Goal: Information Seeking & Learning: Learn about a topic

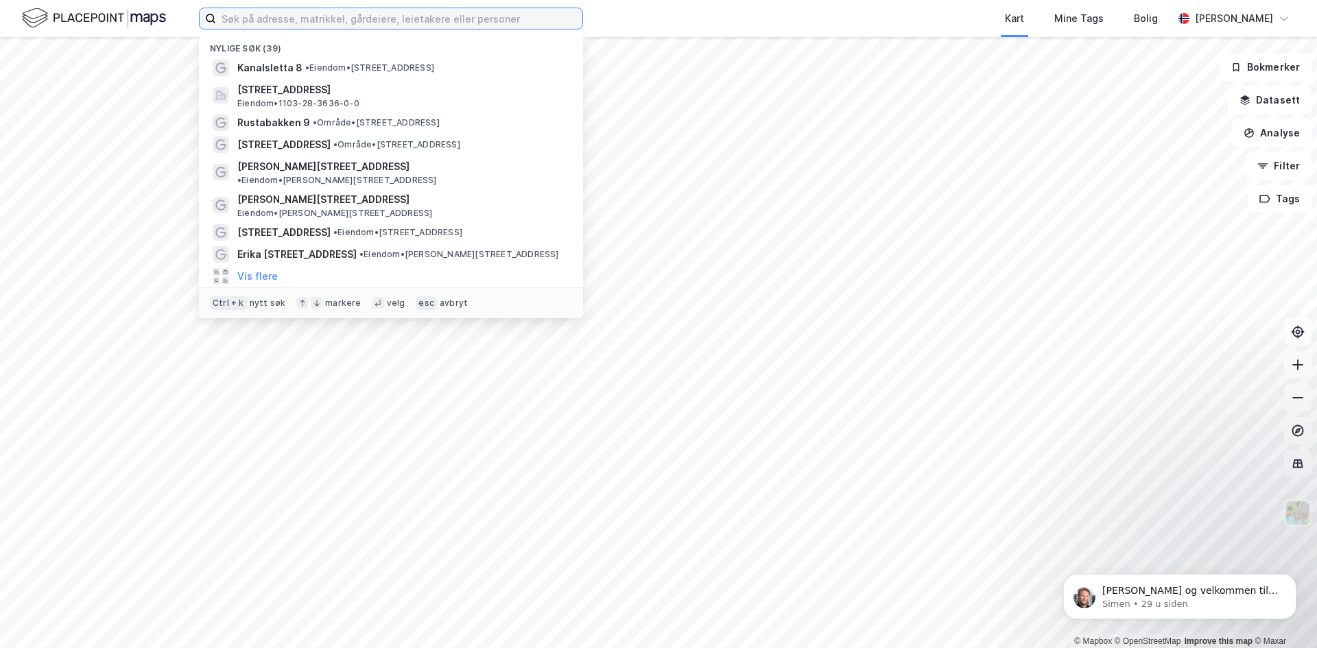
click at [372, 15] on input at bounding box center [399, 18] width 366 height 21
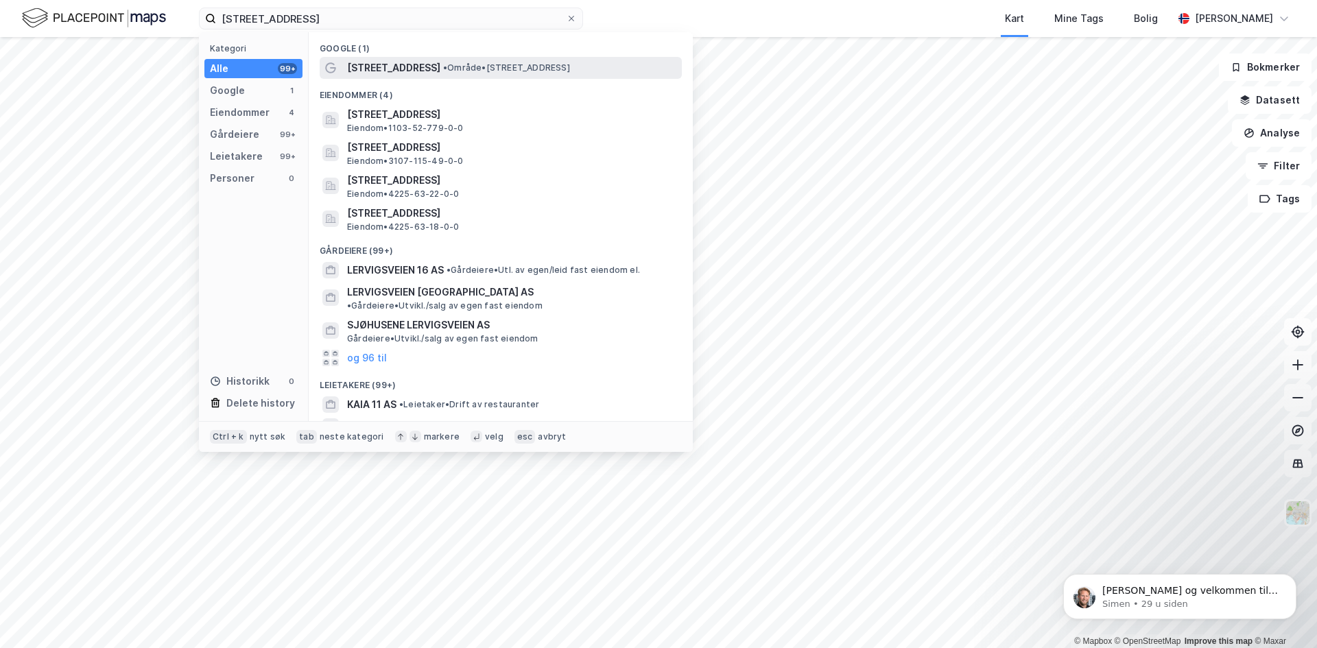
click at [414, 70] on span "[STREET_ADDRESS]" at bounding box center [393, 68] width 93 height 16
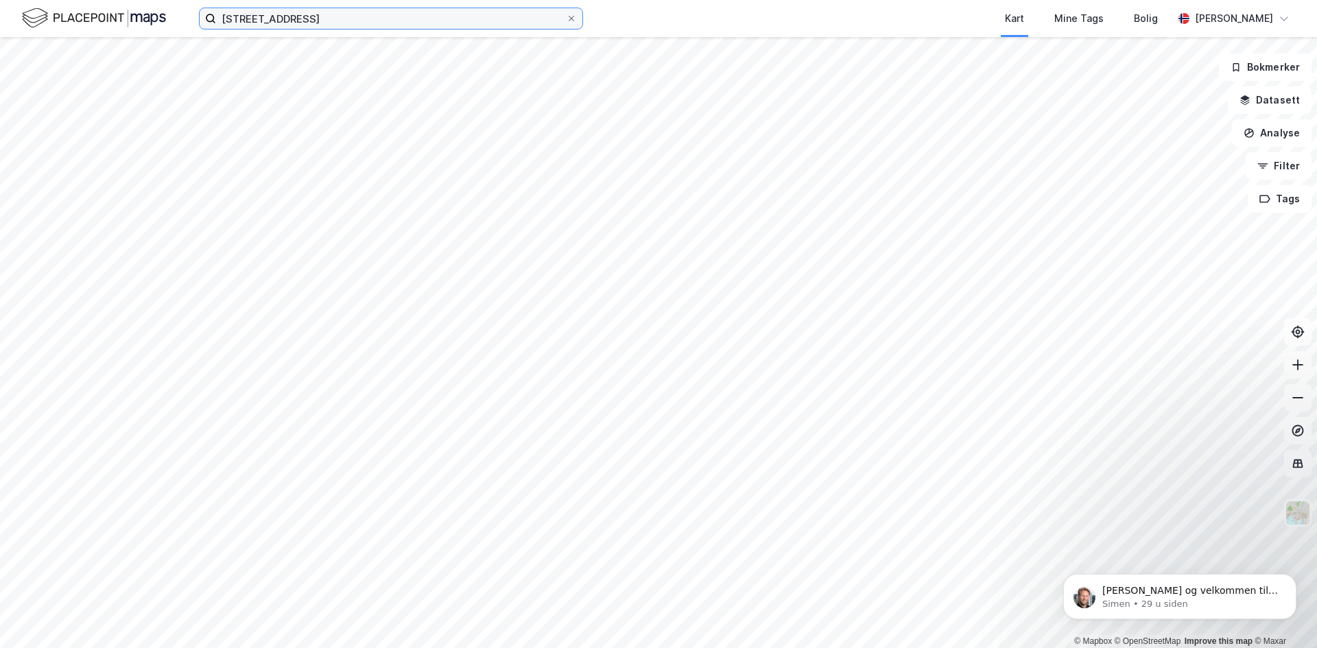
click at [355, 21] on input "[STREET_ADDRESS]" at bounding box center [391, 18] width 350 height 21
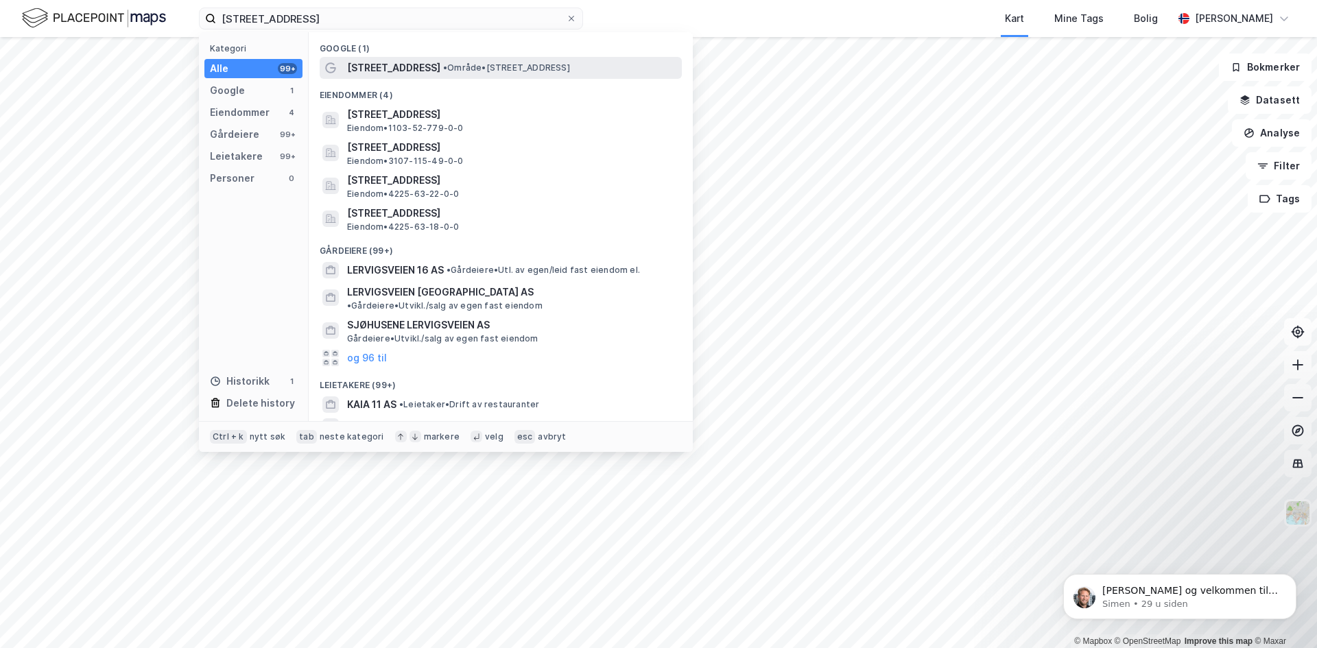
click at [401, 62] on span "[STREET_ADDRESS]" at bounding box center [393, 68] width 93 height 16
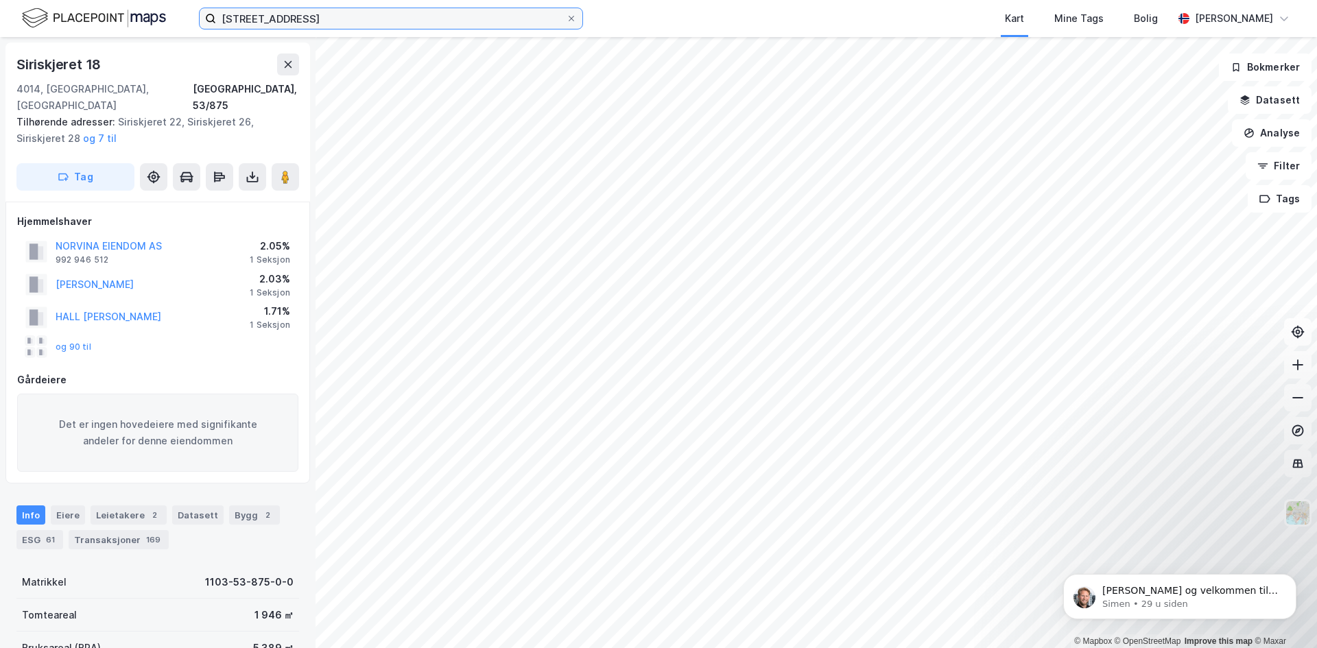
click at [331, 20] on input "[STREET_ADDRESS]" at bounding box center [391, 18] width 350 height 21
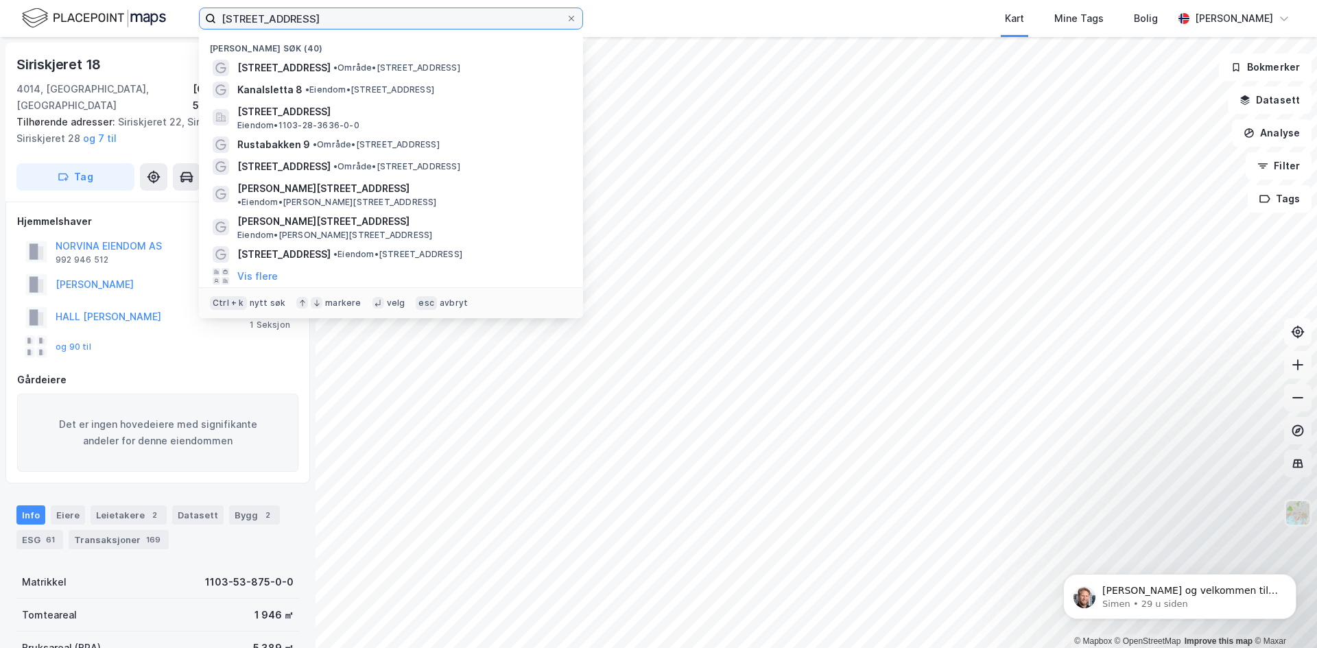
drag, startPoint x: 301, startPoint y: 21, endPoint x: 311, endPoint y: 19, distance: 11.1
click at [305, 21] on input "[STREET_ADDRESS]" at bounding box center [391, 18] width 350 height 21
click at [311, 19] on input "[STREET_ADDRESS]" at bounding box center [391, 18] width 350 height 21
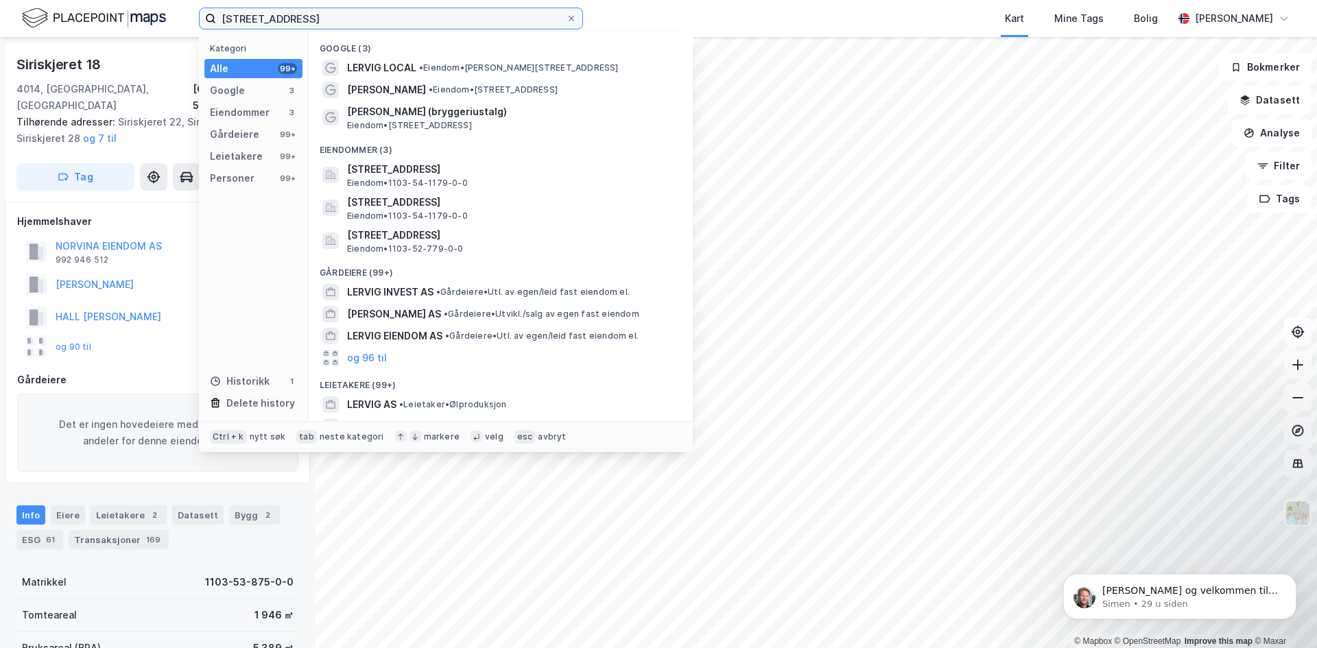
type input "[STREET_ADDRESS]"
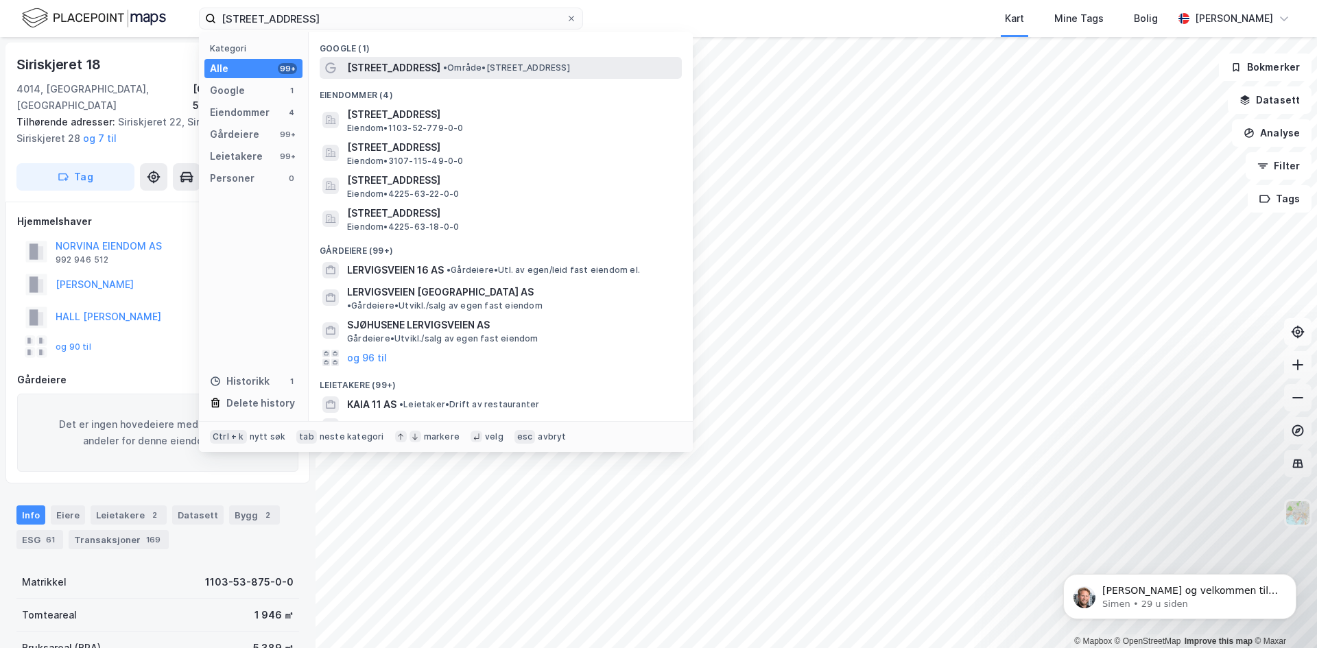
click at [443, 69] on span "• Område • [STREET_ADDRESS]" at bounding box center [506, 67] width 127 height 11
